Goal: Information Seeking & Learning: Learn about a topic

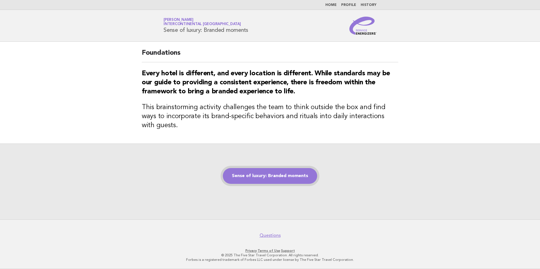
click at [281, 175] on link "Sense of luxury: Branded moments" at bounding box center [270, 176] width 94 height 16
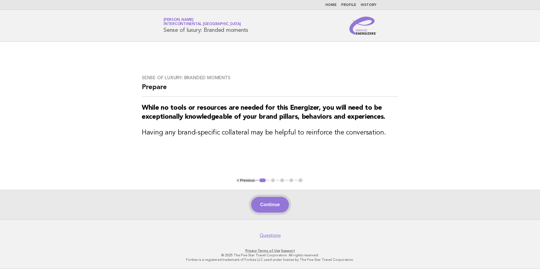
click at [280, 207] on button "Continue" at bounding box center [270, 205] width 38 height 16
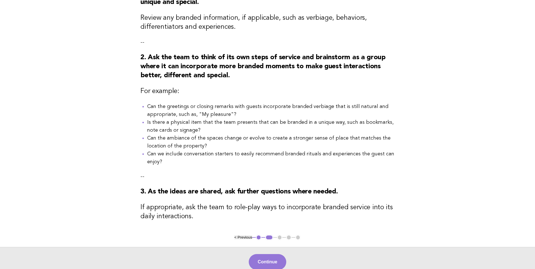
scroll to position [141, 0]
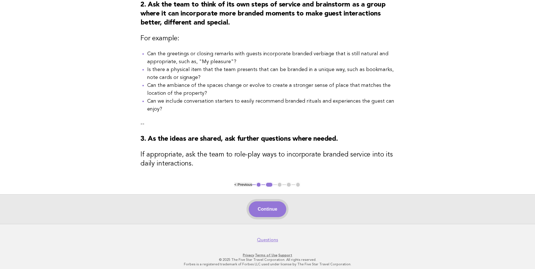
click at [266, 215] on button "Continue" at bounding box center [268, 210] width 38 height 16
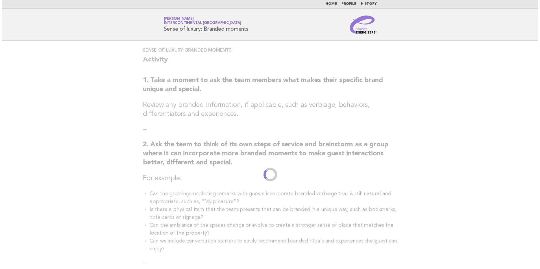
scroll to position [0, 0]
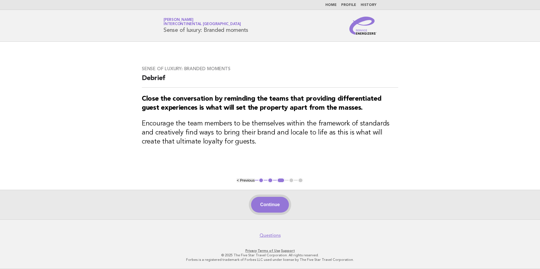
click at [274, 201] on button "Continue" at bounding box center [270, 205] width 38 height 16
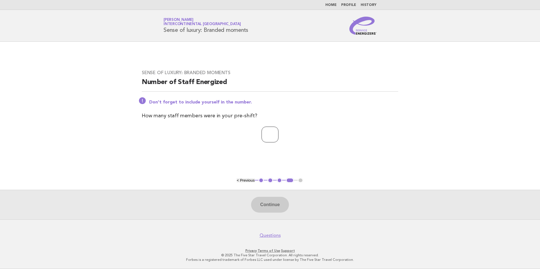
click at [271, 138] on input "number" at bounding box center [269, 135] width 17 height 16
type input "*"
click at [263, 202] on button "Continue" at bounding box center [270, 205] width 38 height 16
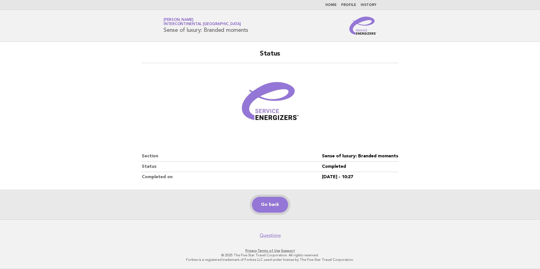
click at [263, 202] on link "Go back" at bounding box center [270, 205] width 36 height 16
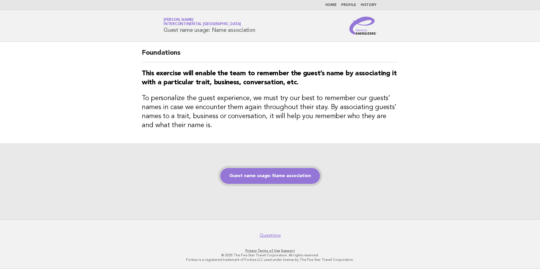
click at [298, 178] on link "Guest name usage: Name association" at bounding box center [270, 176] width 100 height 16
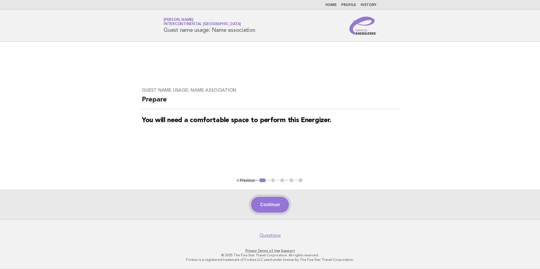
click at [268, 206] on button "Continue" at bounding box center [270, 205] width 38 height 16
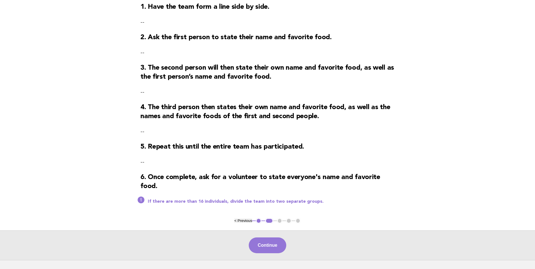
scroll to position [85, 0]
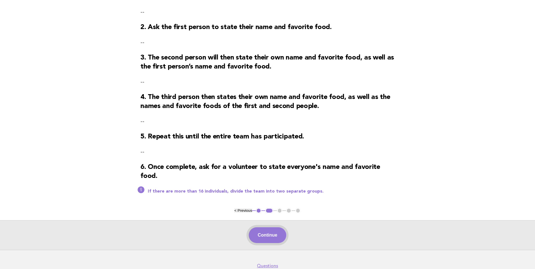
click at [259, 242] on button "Continue" at bounding box center [268, 236] width 38 height 16
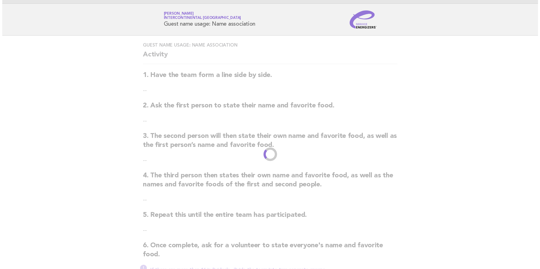
scroll to position [0, 0]
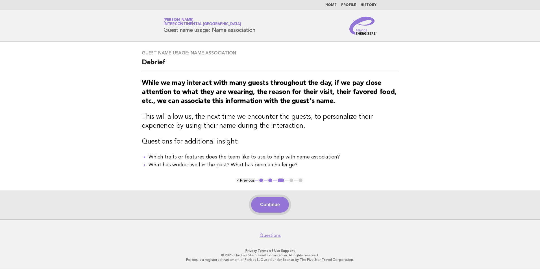
click at [267, 206] on button "Continue" at bounding box center [270, 205] width 38 height 16
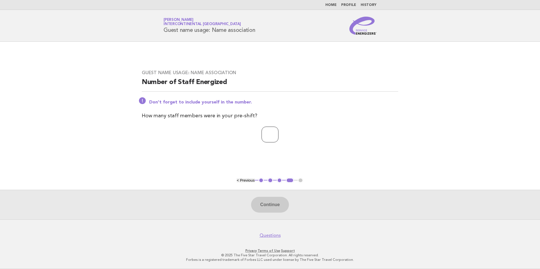
click at [272, 139] on input "number" at bounding box center [269, 135] width 17 height 16
type input "*"
click at [277, 206] on button "Continue" at bounding box center [270, 205] width 38 height 16
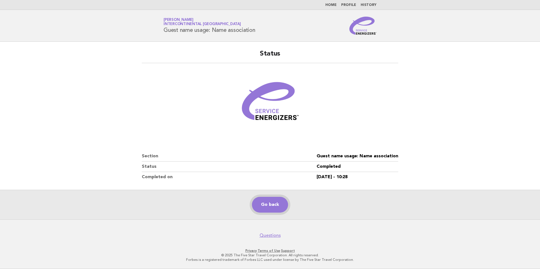
click at [277, 206] on link "Go back" at bounding box center [270, 205] width 36 height 16
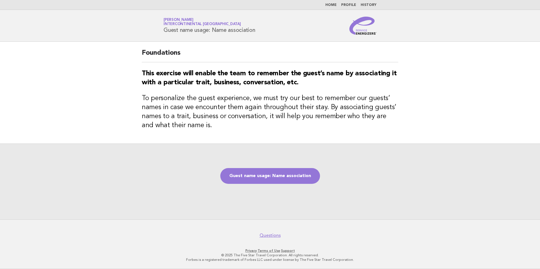
click at [335, 7] on nav "Home Profile History" at bounding box center [270, 5] width 540 height 10
click at [334, 4] on link "Home" at bounding box center [330, 4] width 11 height 3
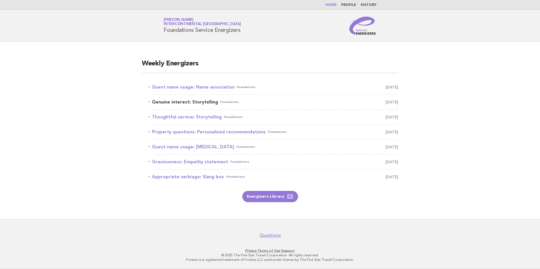
click at [203, 99] on link "Genuine interest: Storytelling Foundations [DATE]" at bounding box center [273, 102] width 250 height 8
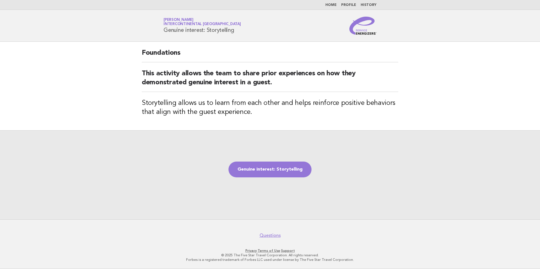
click at [335, 5] on link "Home" at bounding box center [330, 4] width 11 height 3
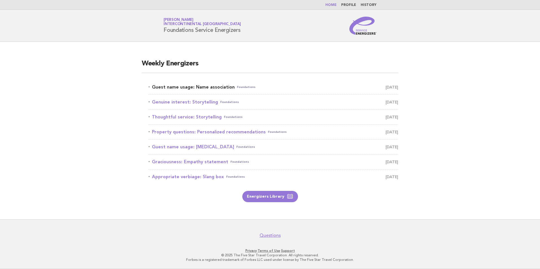
click at [193, 87] on link "Guest name usage: Name association Foundations August 12" at bounding box center [273, 87] width 250 height 8
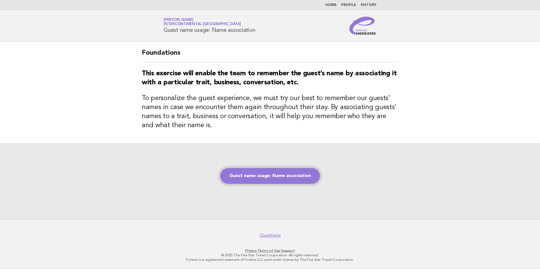
click at [298, 179] on link "Guest name usage: Name association" at bounding box center [270, 176] width 100 height 16
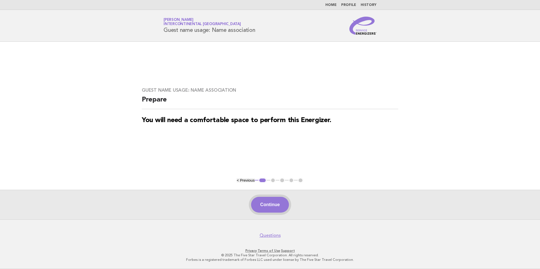
click at [272, 206] on button "Continue" at bounding box center [270, 205] width 38 height 16
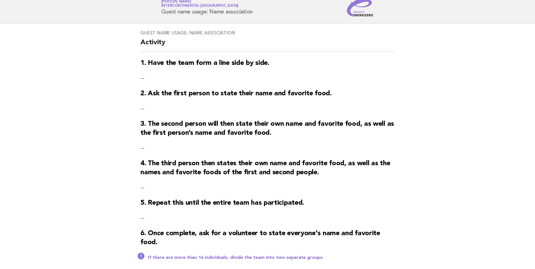
scroll to position [28, 0]
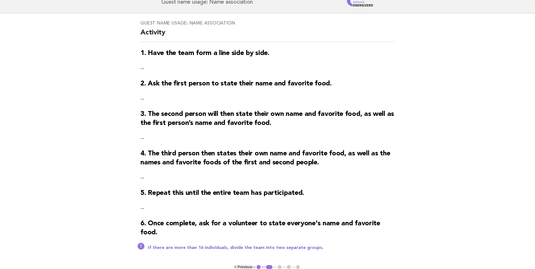
click at [403, 171] on main "Guest name usage: Name association Activity 1. Have the team form a line side b…" at bounding box center [267, 160] width 535 height 293
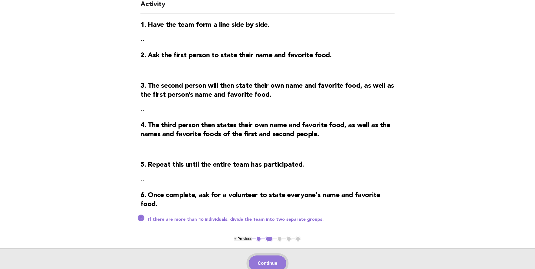
click at [270, 261] on button "Continue" at bounding box center [268, 264] width 38 height 16
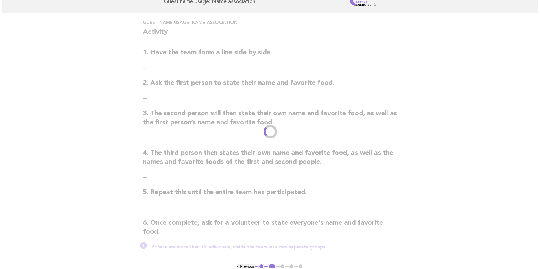
scroll to position [0, 0]
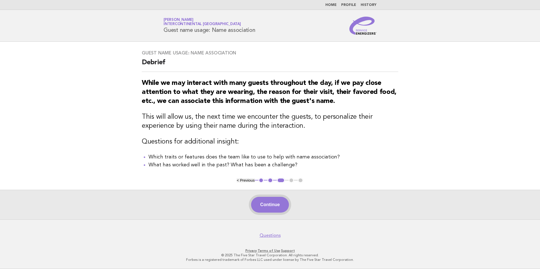
click at [272, 203] on button "Continue" at bounding box center [270, 205] width 38 height 16
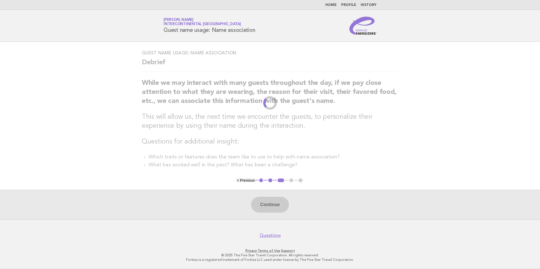
click at [274, 203] on div "Continue" at bounding box center [270, 205] width 540 height 30
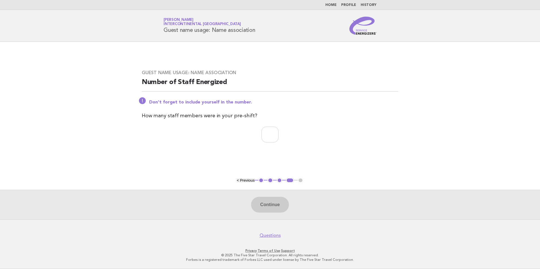
click at [333, 3] on li "Home" at bounding box center [330, 5] width 11 height 5
click at [333, 5] on link "Home" at bounding box center [330, 4] width 11 height 3
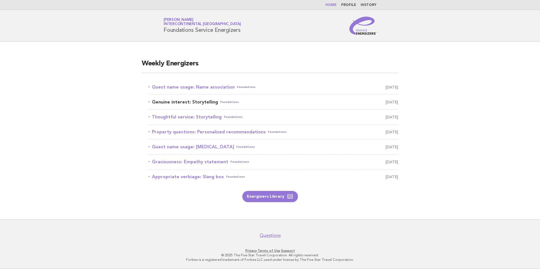
click at [192, 100] on link "Genuine interest: Storytelling Foundations August 13" at bounding box center [273, 102] width 250 height 8
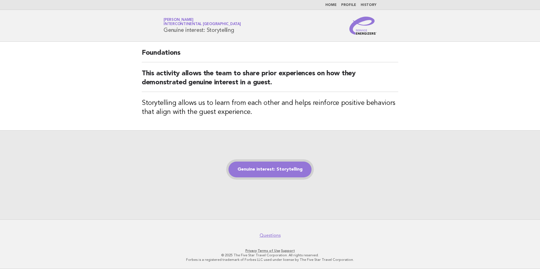
click at [258, 169] on link "Genuine interest: Storytelling" at bounding box center [269, 170] width 83 height 16
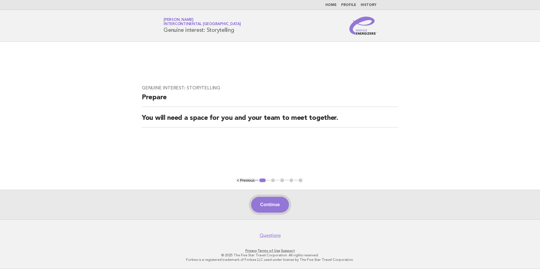
click at [281, 209] on button "Continue" at bounding box center [270, 205] width 38 height 16
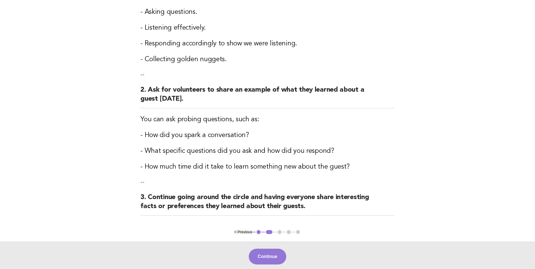
scroll to position [126, 0]
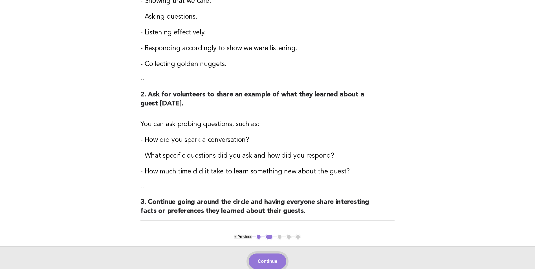
click at [265, 256] on button "Continue" at bounding box center [268, 262] width 38 height 16
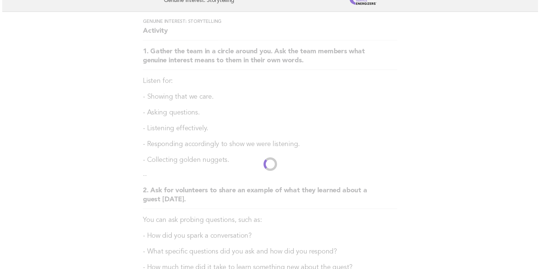
scroll to position [0, 0]
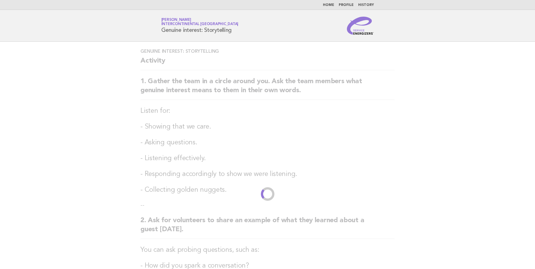
click at [265, 256] on div "Genuine interest: Storytelling Activity 1. Gather the team in a circle around y…" at bounding box center [268, 201] width 268 height 318
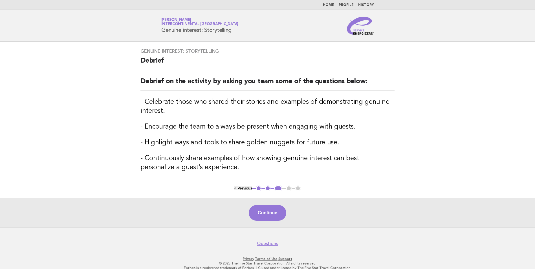
drag, startPoint x: 461, startPoint y: 86, endPoint x: 451, endPoint y: 76, distance: 13.6
click at [461, 86] on main "Genuine interest: Storytelling Debrief Debrief on the activity by asking you te…" at bounding box center [267, 135] width 535 height 186
click at [266, 209] on button "Continue" at bounding box center [268, 213] width 38 height 16
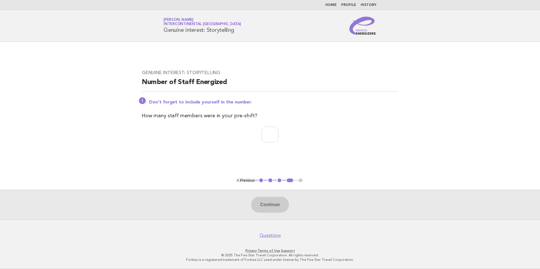
click at [336, 5] on link "Home" at bounding box center [330, 4] width 11 height 3
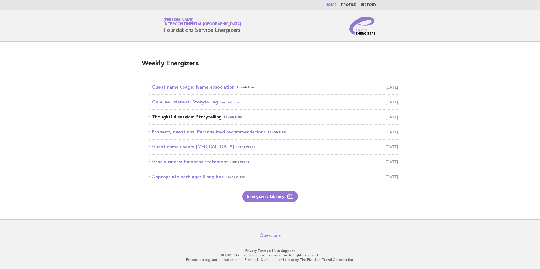
click at [201, 116] on link "Thoughtful service: Storytelling Foundations August 14" at bounding box center [273, 117] width 250 height 8
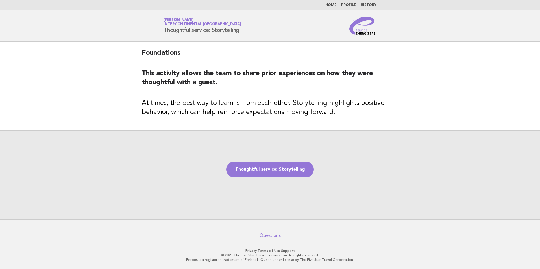
click at [250, 160] on div "Thoughtful service: Storytelling" at bounding box center [270, 174] width 540 height 89
click at [252, 168] on link "Thoughtful service: Storytelling" at bounding box center [270, 170] width 88 height 16
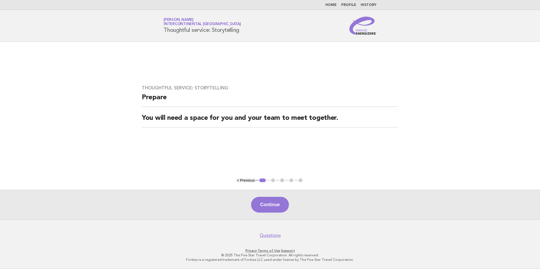
click at [443, 192] on div "Continue" at bounding box center [270, 205] width 540 height 30
click at [273, 207] on button "Continue" at bounding box center [270, 205] width 38 height 16
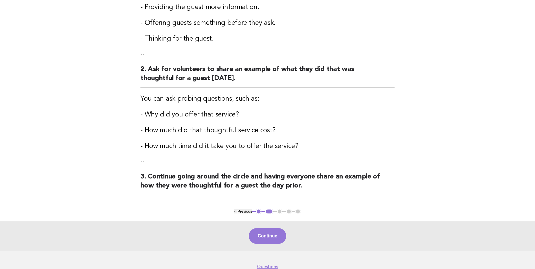
scroll to position [141, 0]
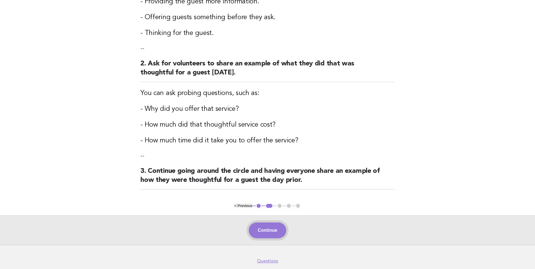
click at [277, 234] on button "Continue" at bounding box center [268, 231] width 38 height 16
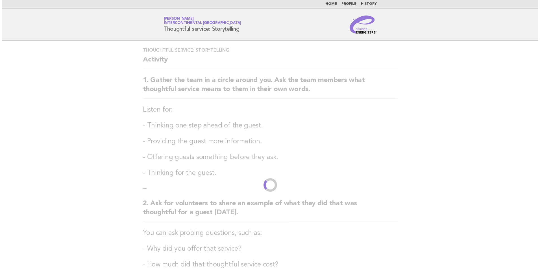
scroll to position [0, 0]
click at [277, 234] on h3 "You can ask probing questions, such as:" at bounding box center [268, 234] width 254 height 9
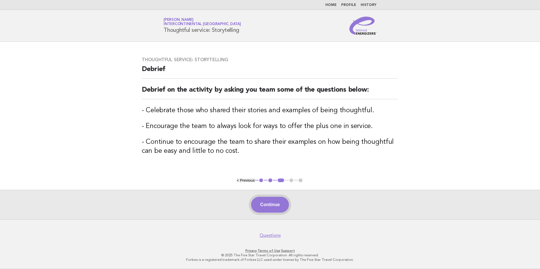
click at [280, 210] on button "Continue" at bounding box center [270, 205] width 38 height 16
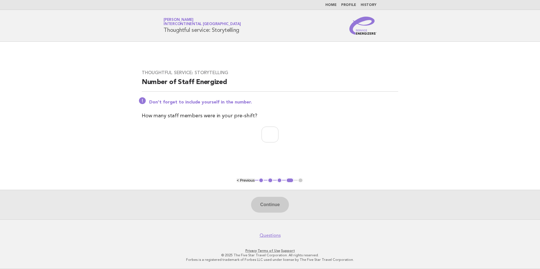
click at [335, 4] on link "Home" at bounding box center [330, 4] width 11 height 3
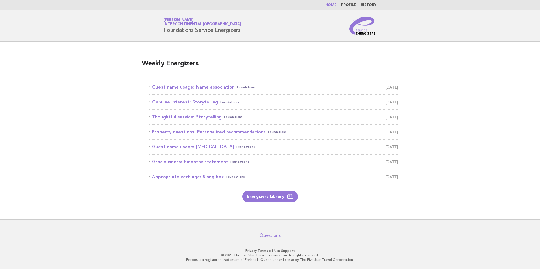
click at [180, 126] on li "Property questions: Personalized recommendations Foundations August 15" at bounding box center [273, 132] width 250 height 15
click at [180, 132] on link "Property questions: Personalized recommendations Foundations August 15" at bounding box center [273, 132] width 250 height 8
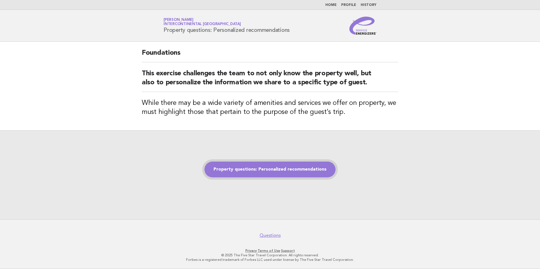
click at [302, 173] on link "Property questions: Personalized recommendations" at bounding box center [269, 170] width 131 height 16
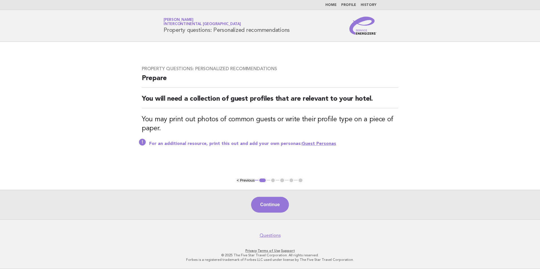
click at [307, 142] on link "Guest Personas" at bounding box center [318, 144] width 34 height 5
click at [276, 202] on button "Continue" at bounding box center [270, 205] width 38 height 16
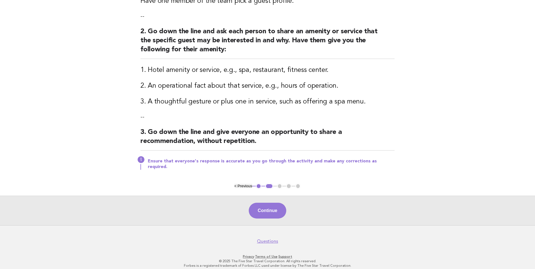
scroll to position [45, 0]
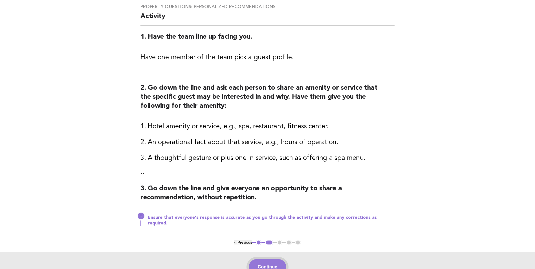
click at [267, 263] on button "Continue" at bounding box center [268, 267] width 38 height 16
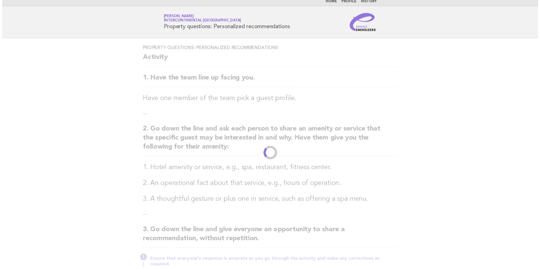
scroll to position [0, 0]
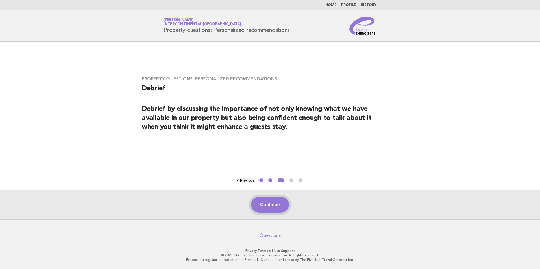
click at [276, 210] on button "Continue" at bounding box center [270, 205] width 38 height 16
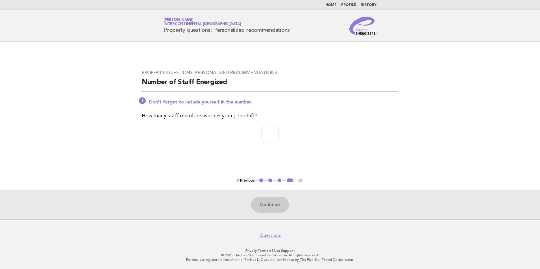
click at [334, 1] on nav "Home Profile History" at bounding box center [270, 5] width 540 height 10
click at [336, 7] on link "Home" at bounding box center [330, 4] width 11 height 3
click at [354, 226] on footer "Questions Privacy · Terms of Use · Support © 2025 The Five Star Travel Corporat…" at bounding box center [270, 245] width 540 height 50
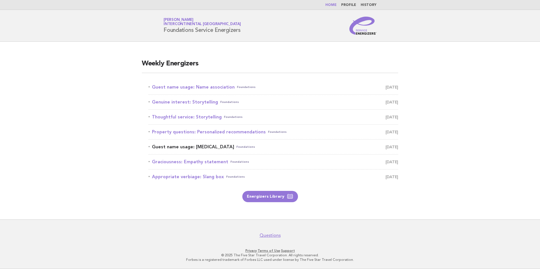
click at [209, 147] on link "Guest name usage: [MEDICAL_DATA] Foundations [DATE]" at bounding box center [273, 147] width 250 height 8
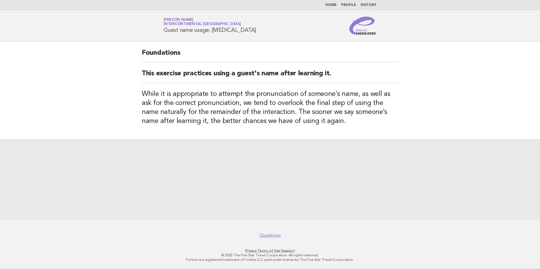
click at [209, 147] on div at bounding box center [270, 179] width 540 height 80
click at [336, 5] on link "Home" at bounding box center [330, 4] width 11 height 3
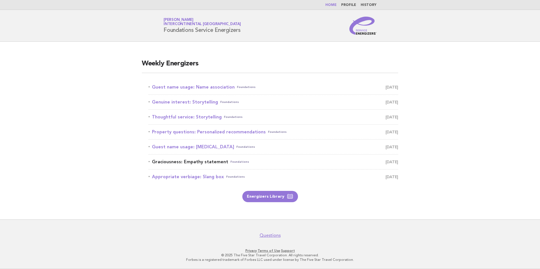
click at [204, 160] on link "Graciousness: Empathy statement Foundations [DATE]" at bounding box center [273, 162] width 250 height 8
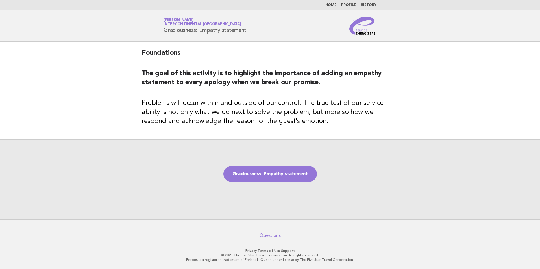
click at [377, 188] on div "Graciousness: Empathy statement" at bounding box center [270, 179] width 540 height 80
click at [267, 169] on link "Graciousness: Empathy statement" at bounding box center [269, 174] width 93 height 16
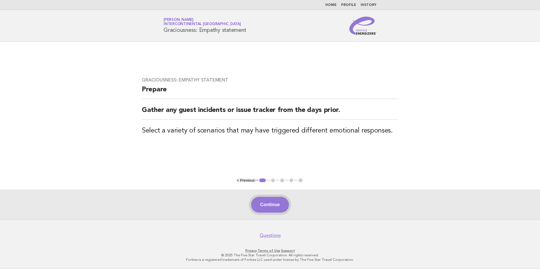
click at [260, 199] on button "Continue" at bounding box center [270, 205] width 38 height 16
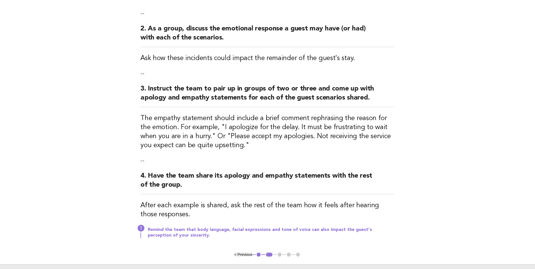
scroll to position [169, 0]
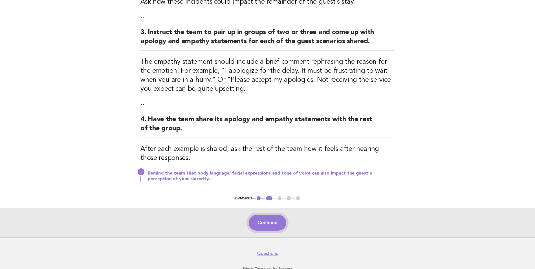
click at [274, 224] on button "Continue" at bounding box center [268, 223] width 38 height 16
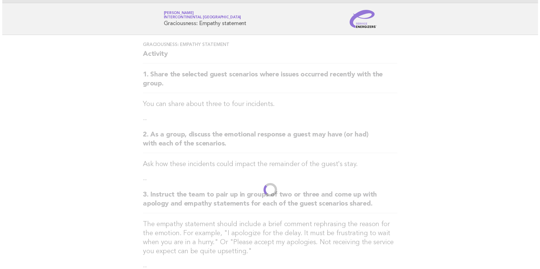
scroll to position [0, 0]
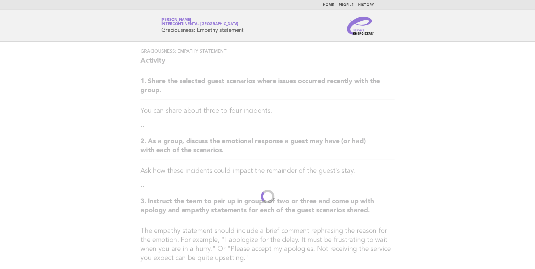
click at [274, 224] on div "Graciousness: Empathy statement Activity 1. Share the selected guest scenarios …" at bounding box center [268, 203] width 268 height 323
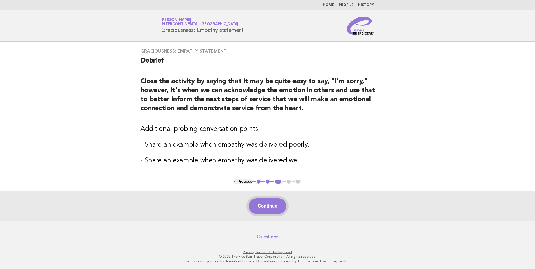
click at [271, 204] on button "Continue" at bounding box center [268, 206] width 38 height 16
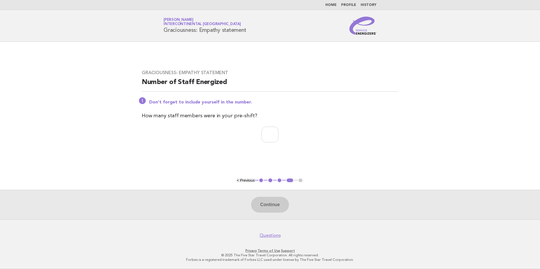
click at [333, 4] on link "Home" at bounding box center [330, 4] width 11 height 3
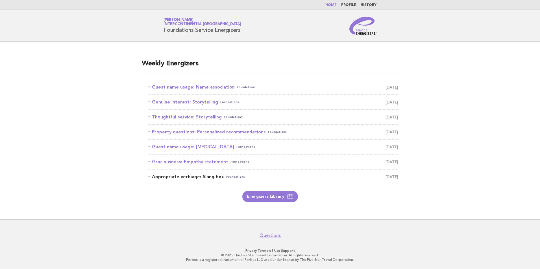
click at [202, 175] on link "Appropriate verbiage: Slang box Foundations [DATE]" at bounding box center [273, 177] width 250 height 8
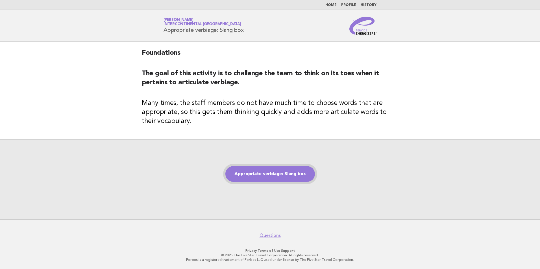
click at [256, 177] on link "Appropriate verbiage: Slang box" at bounding box center [269, 174] width 89 height 16
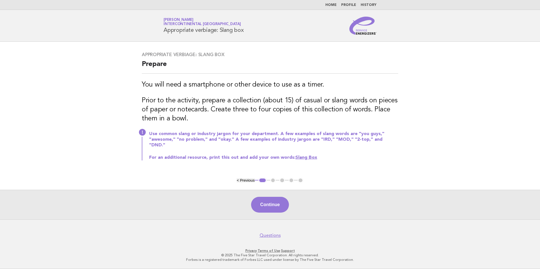
click at [358, 191] on div "Continue" at bounding box center [270, 205] width 540 height 30
click at [305, 156] on link "Slang Box" at bounding box center [306, 158] width 22 height 5
click at [275, 212] on button "Continue" at bounding box center [270, 205] width 38 height 16
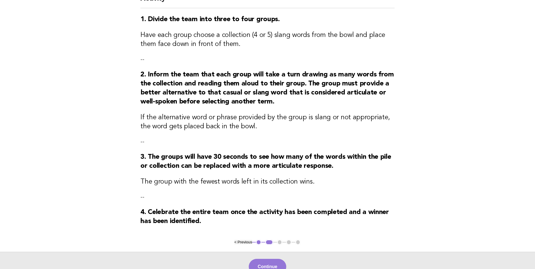
scroll to position [28, 0]
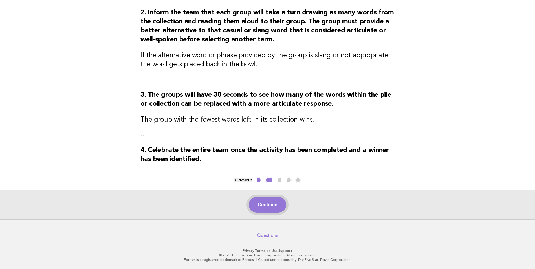
click at [268, 203] on button "Continue" at bounding box center [268, 205] width 38 height 16
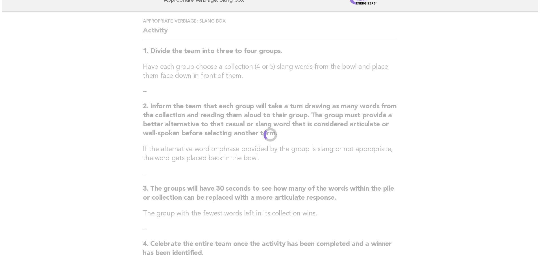
scroll to position [0, 0]
